Goal: Task Accomplishment & Management: Use online tool/utility

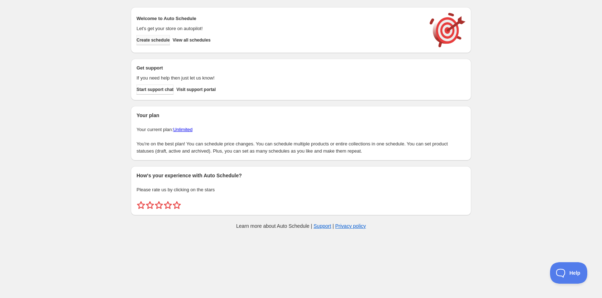
click at [168, 39] on span "Create schedule" at bounding box center [153, 40] width 33 height 6
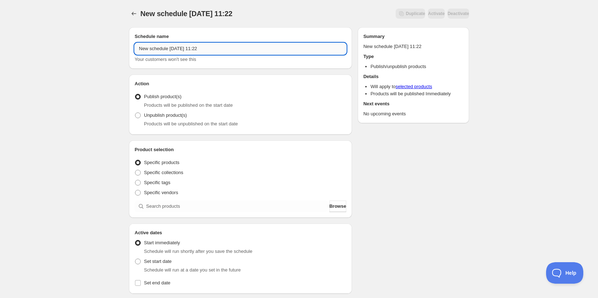
click at [225, 46] on input "New schedule Aug 28 2025 11:22" at bounding box center [241, 48] width 212 height 11
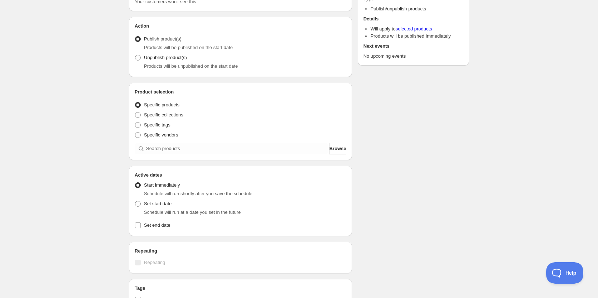
scroll to position [143, 0]
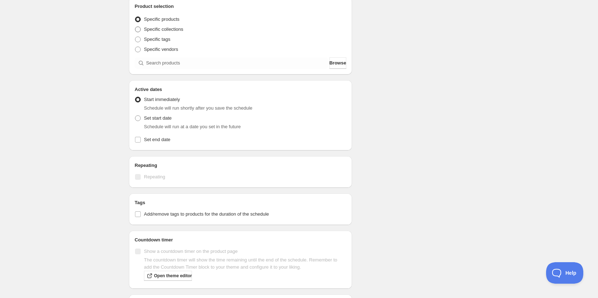
type input "[PERSON_NAME] MS Orchestra"
click at [141, 29] on label "Specific collections" at bounding box center [159, 29] width 49 height 10
click at [135, 27] on input "Specific collections" at bounding box center [135, 27] width 0 height 0
radio input "true"
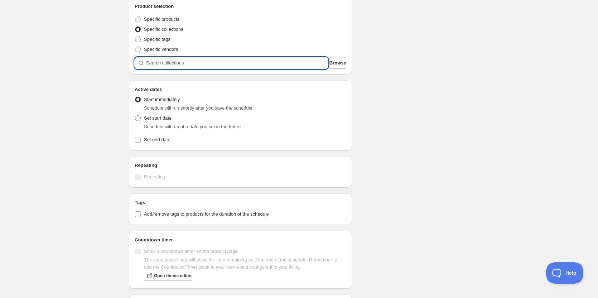
click at [219, 63] on input "search" at bounding box center [237, 62] width 182 height 11
type input "a"
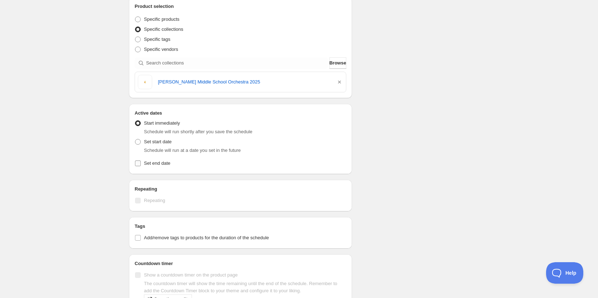
click at [143, 164] on label "Set end date" at bounding box center [241, 163] width 212 height 10
click at [141, 164] on input "Set end date" at bounding box center [138, 164] width 6 height 6
checkbox input "true"
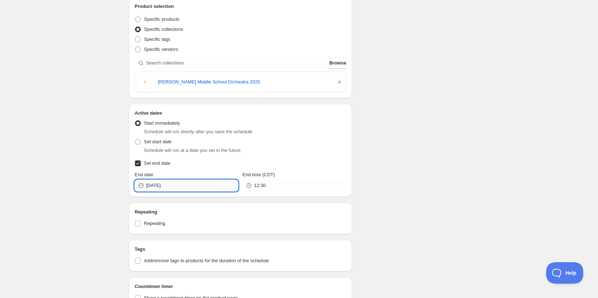
click at [189, 185] on input "2025-08-28" at bounding box center [192, 185] width 92 height 11
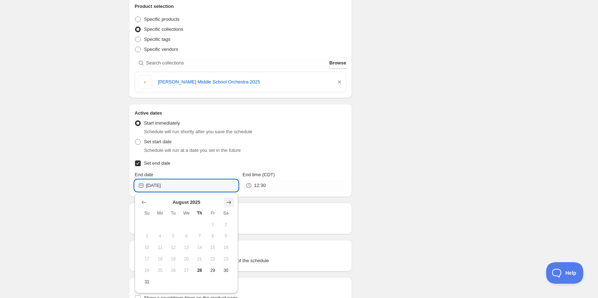
click at [229, 200] on icon "Show next month, September 2025" at bounding box center [228, 202] width 7 height 7
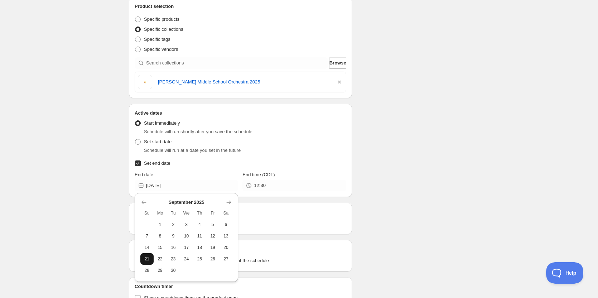
click at [153, 263] on button "21" at bounding box center [146, 258] width 13 height 11
type input "2025-09-21"
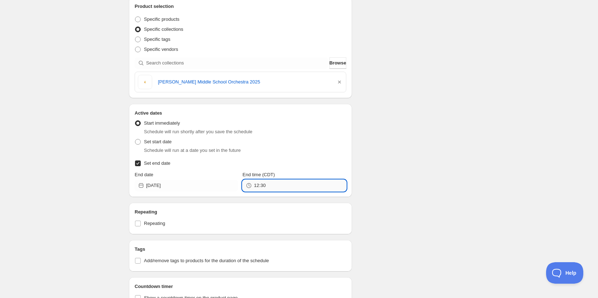
click at [286, 187] on input "12:30" at bounding box center [300, 185] width 92 height 11
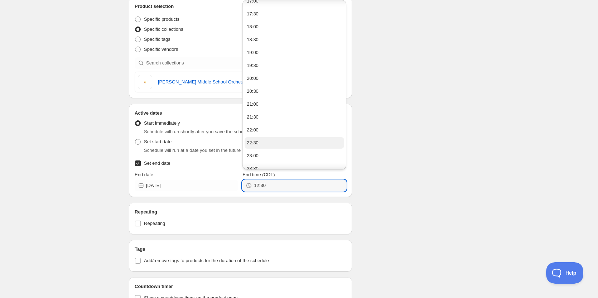
scroll to position [453, 0]
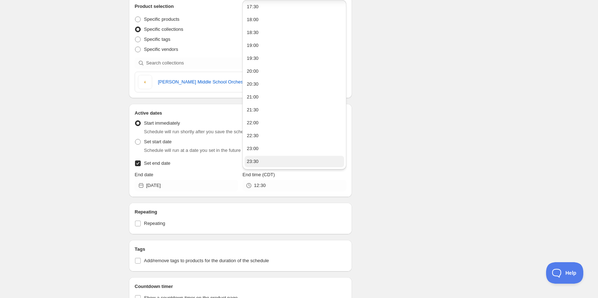
click at [281, 159] on button "23:30" at bounding box center [294, 161] width 99 height 11
type input "23:30"
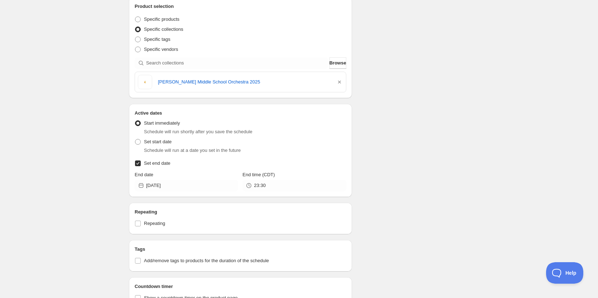
click at [446, 146] on div "Schedule name Arnold MS Orchestra Your customers won't see this Action Action P…" at bounding box center [296, 173] width 346 height 591
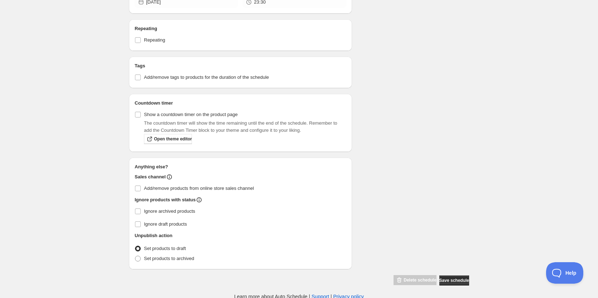
scroll to position [328, 0]
click at [138, 258] on span at bounding box center [138, 257] width 6 height 6
click at [135, 255] on input "Set products to archived" at bounding box center [135, 254] width 0 height 0
radio input "true"
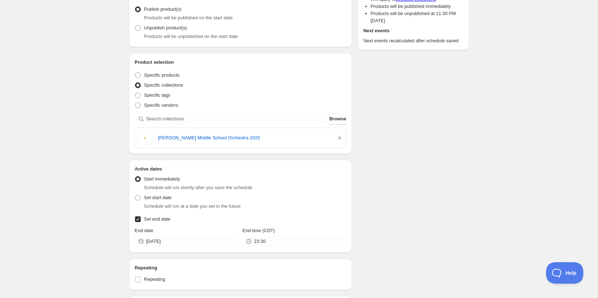
scroll to position [0, 0]
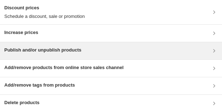
click at [121, 51] on div "Publish and/or unpublish products" at bounding box center [111, 51] width 214 height 9
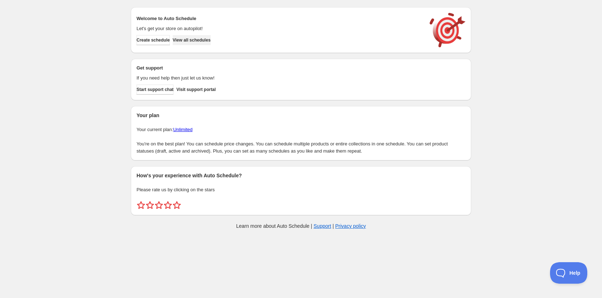
click at [189, 40] on span "View all schedules" at bounding box center [192, 40] width 38 height 6
